Goal: Find specific page/section: Find specific page/section

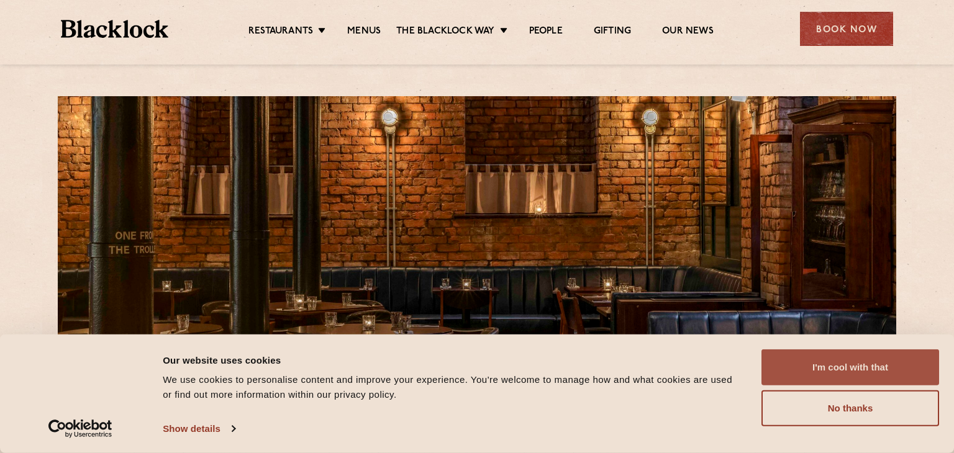
click at [833, 373] on button "I'm cool with that" at bounding box center [850, 368] width 178 height 36
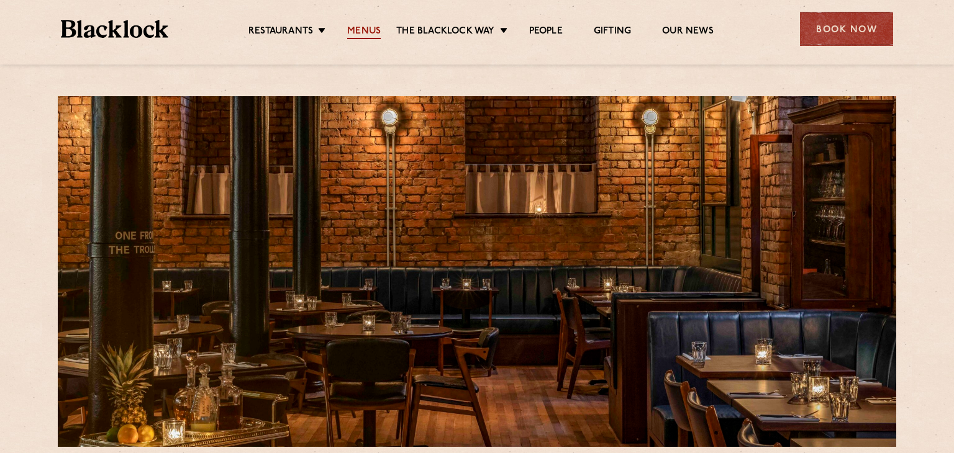
click at [369, 31] on link "Menus" at bounding box center [364, 32] width 34 height 14
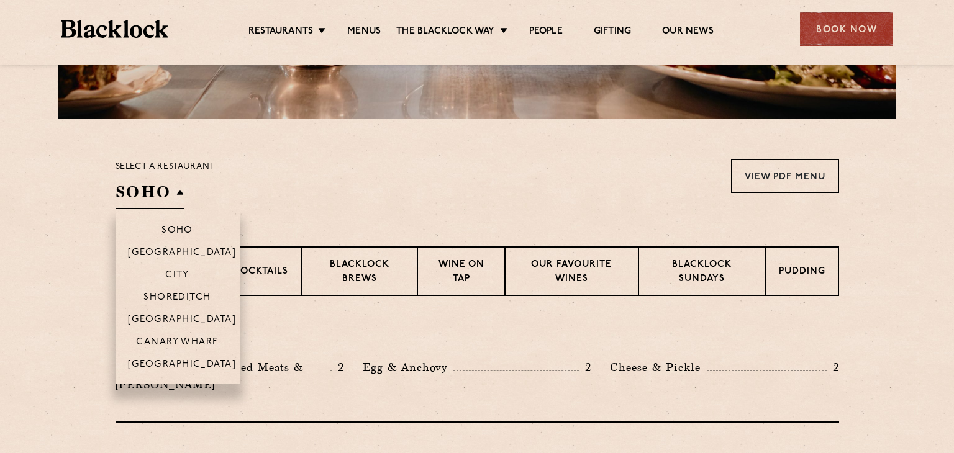
scroll to position [333, 0]
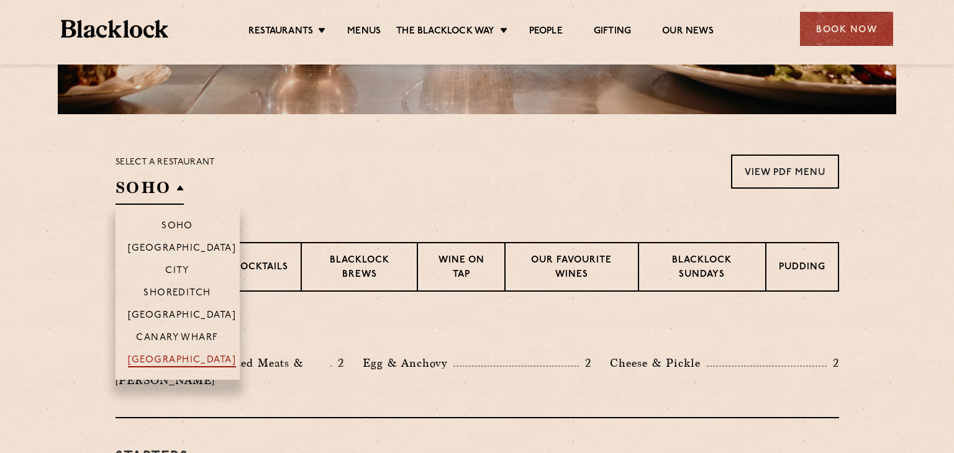
click at [167, 357] on p "[GEOGRAPHIC_DATA]" at bounding box center [182, 361] width 109 height 12
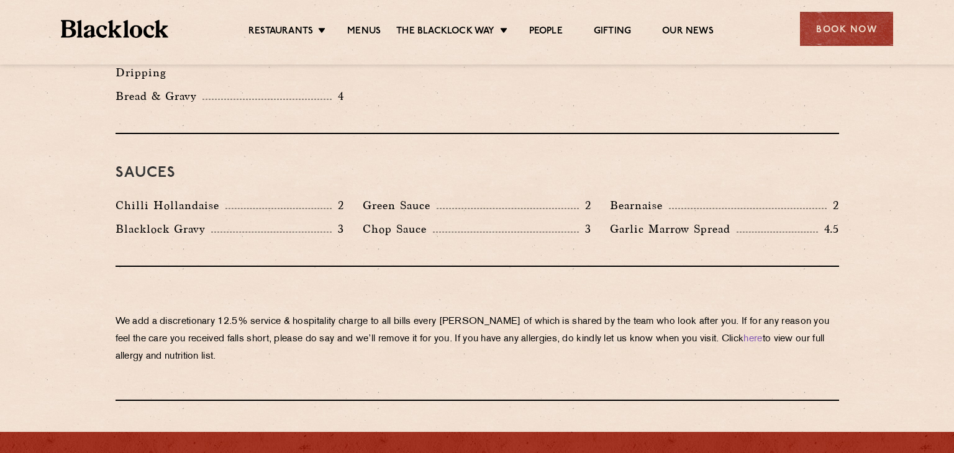
scroll to position [1975, 0]
